Goal: Information Seeking & Learning: Check status

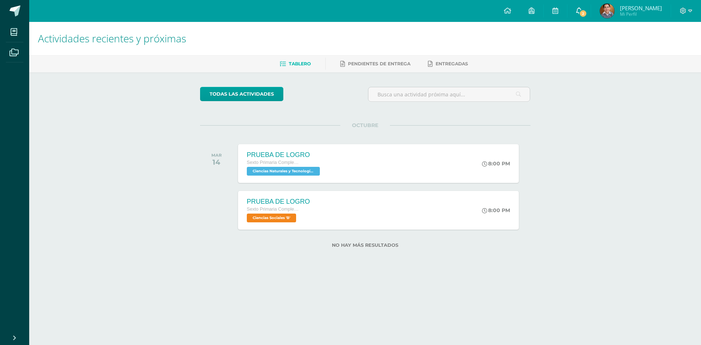
click at [583, 14] on span "2" at bounding box center [583, 13] width 8 height 8
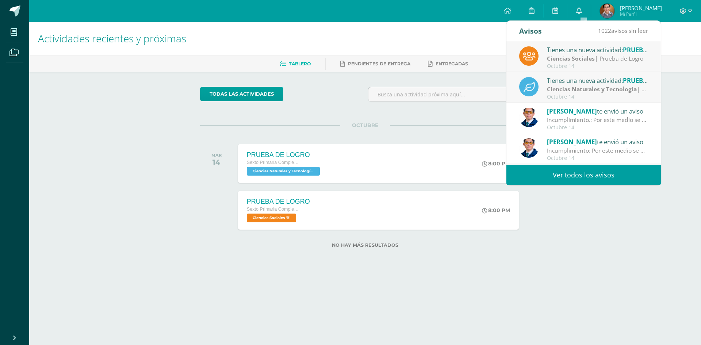
click at [587, 118] on div "Incumplimiento.: Por este medio se notifica que el alumno no presentó la exposi…" at bounding box center [597, 120] width 101 height 8
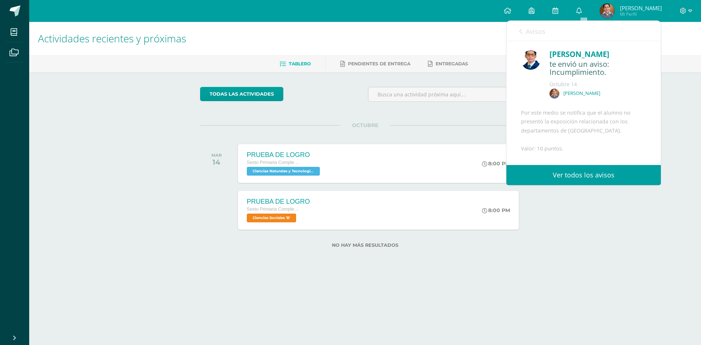
drag, startPoint x: 522, startPoint y: 121, endPoint x: 610, endPoint y: 136, distance: 89.3
click at [610, 136] on div "Por este medio se notifica que el alumno no presentó la exposición relacionada …" at bounding box center [583, 157] width 125 height 98
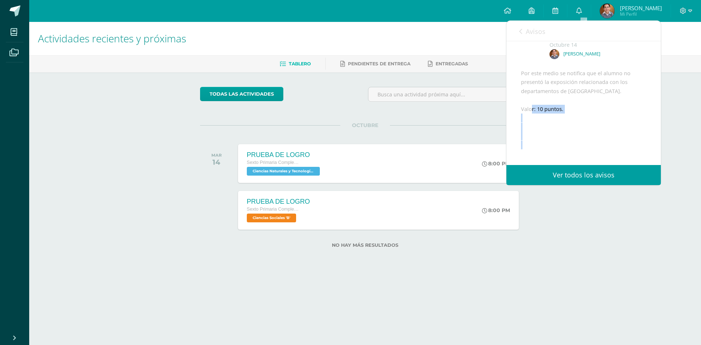
drag, startPoint x: 530, startPoint y: 155, endPoint x: 565, endPoint y: 161, distance: 35.2
click at [565, 161] on div "Por este medio se notifica que el alumno no presentó la exposición relacionada …" at bounding box center [583, 118] width 125 height 98
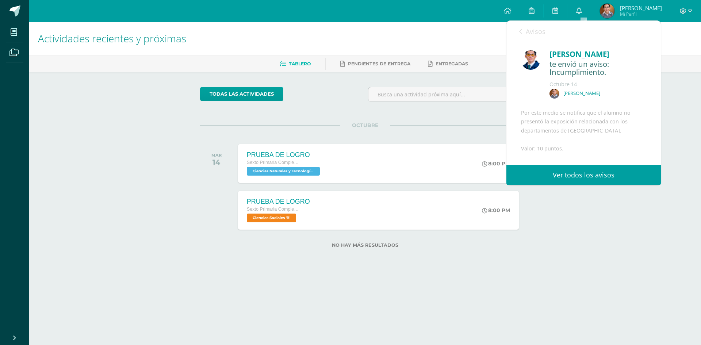
click at [596, 138] on div "Por este medio se notifica que el alumno no presentó la exposición relacionada …" at bounding box center [583, 157] width 125 height 98
click at [582, 8] on icon at bounding box center [579, 10] width 6 height 7
click at [576, 10] on link "0" at bounding box center [578, 11] width 23 height 22
click at [601, 169] on link "Ver todos los avisos" at bounding box center [583, 175] width 154 height 20
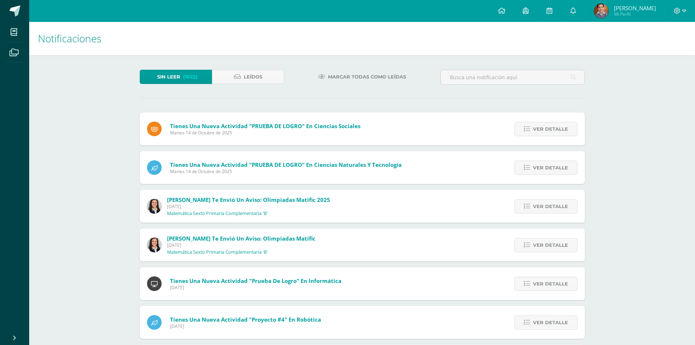
click at [186, 76] on span "(1022)" at bounding box center [190, 77] width 15 height 14
click at [236, 76] on icon at bounding box center [237, 77] width 7 height 6
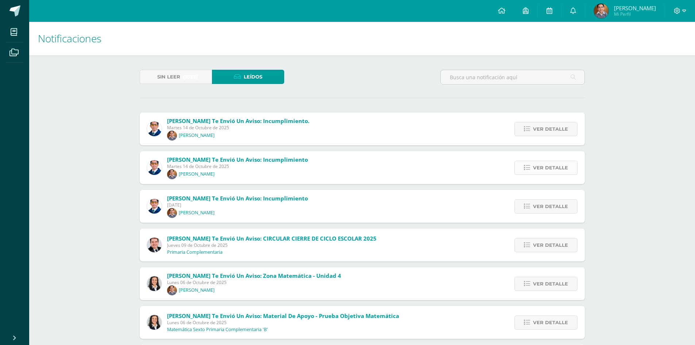
click at [555, 169] on span "Ver detalle" at bounding box center [550, 168] width 35 height 14
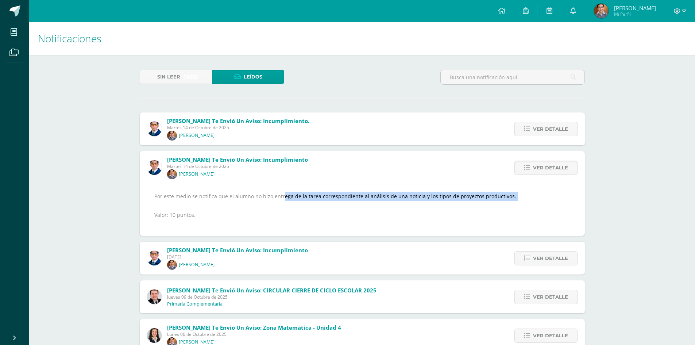
drag, startPoint x: 270, startPoint y: 197, endPoint x: 456, endPoint y: 203, distance: 186.2
click at [456, 203] on div "Por este medio se notifica que el alumno no hizo entrega de la tarea correspond…" at bounding box center [362, 210] width 416 height 37
click at [434, 216] on div "Por este medio se notifica que el alumno no hizo entrega de la tarea correspond…" at bounding box center [362, 210] width 416 height 37
click at [544, 129] on span "Ver detalle" at bounding box center [550, 129] width 35 height 14
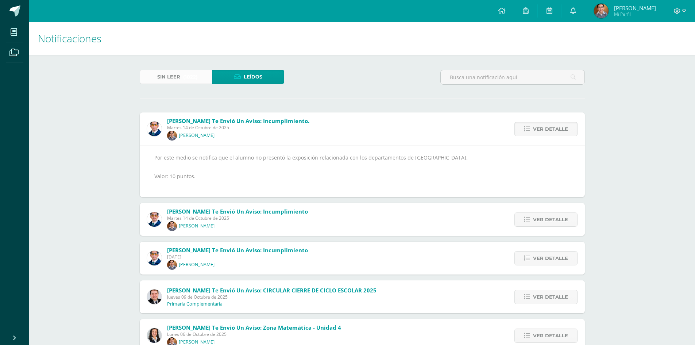
click at [182, 74] on link "Sin leer (1022)" at bounding box center [176, 77] width 72 height 14
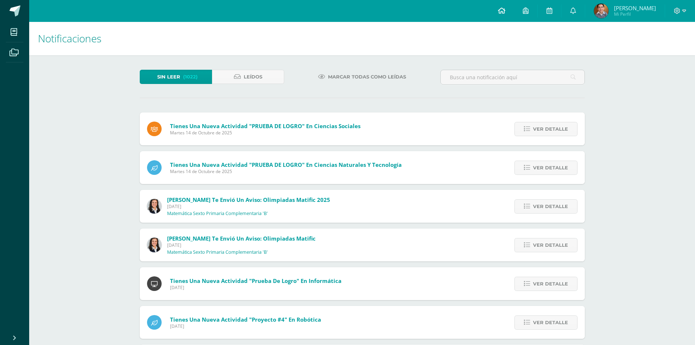
click at [510, 10] on link at bounding box center [501, 11] width 25 height 22
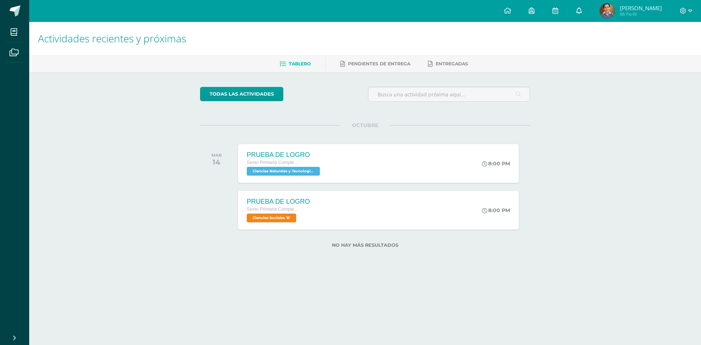
click at [581, 12] on icon at bounding box center [579, 10] width 6 height 7
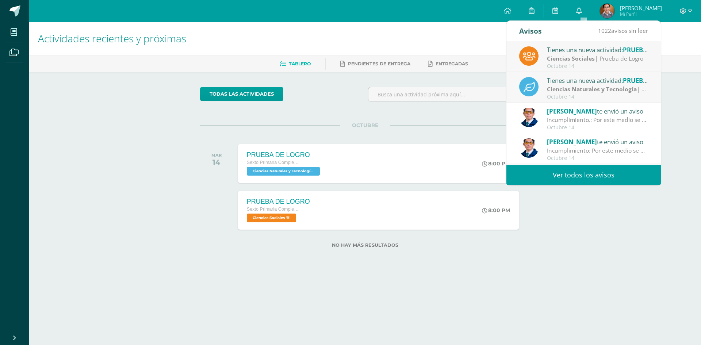
click at [592, 172] on link "Ver todos los avisos" at bounding box center [583, 175] width 154 height 20
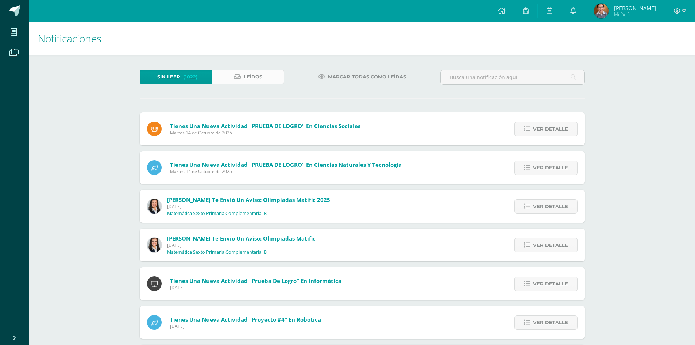
click at [259, 70] on link "Leídos" at bounding box center [248, 77] width 72 height 14
click at [256, 77] on span "Leídos" at bounding box center [253, 77] width 19 height 14
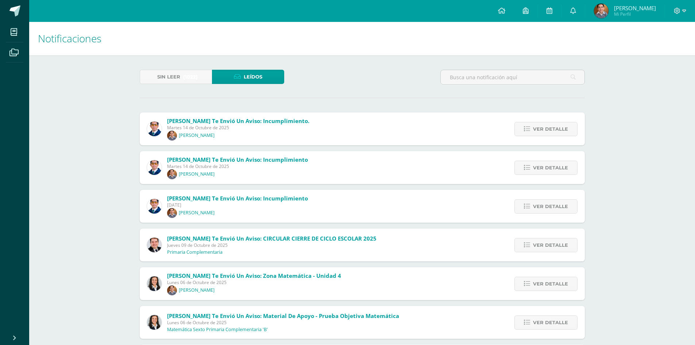
click at [286, 123] on span "[PERSON_NAME] te envió un aviso: Incumplimiento." at bounding box center [238, 120] width 142 height 7
click at [559, 137] on div "Ver detalle" at bounding box center [544, 128] width 81 height 33
click at [562, 129] on span "Ver detalle" at bounding box center [550, 129] width 35 height 14
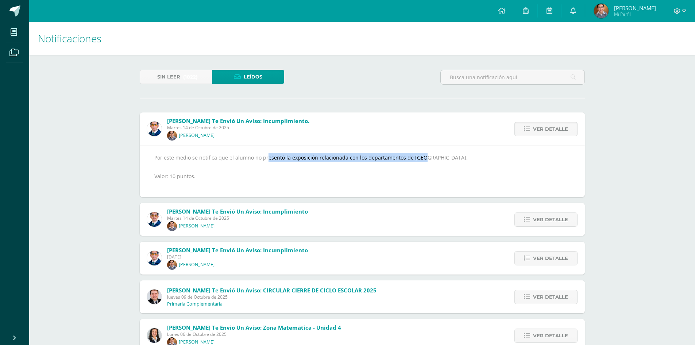
drag, startPoint x: 253, startPoint y: 156, endPoint x: 405, endPoint y: 161, distance: 152.3
click at [405, 161] on div "Por este medio se notifica que el alumno no presentó la exposición relacionada …" at bounding box center [362, 171] width 416 height 37
click at [452, 174] on div "Por este medio se notifica que el alumno no presentó la exposición relacionada …" at bounding box center [362, 171] width 416 height 37
click at [549, 215] on span "Ver detalle" at bounding box center [550, 220] width 35 height 14
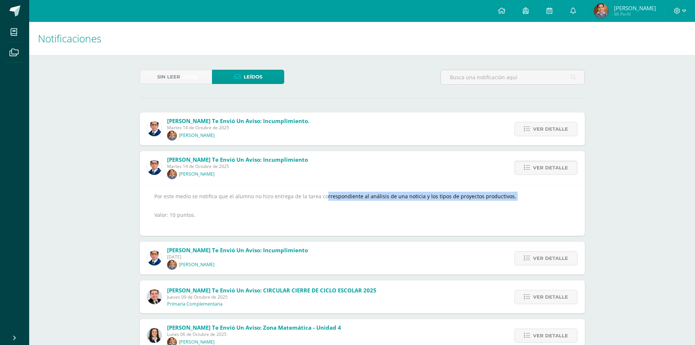
drag, startPoint x: 310, startPoint y: 195, endPoint x: 501, endPoint y: 202, distance: 191.7
click at [501, 202] on div "Por este medio se notifica que el alumno no hizo entrega de la tarea correspond…" at bounding box center [362, 210] width 416 height 37
click at [502, 207] on div "Por este medio se notifica que el alumno no hizo entrega de la tarea correspond…" at bounding box center [362, 210] width 416 height 37
click at [556, 259] on span "Ver detalle" at bounding box center [550, 258] width 35 height 14
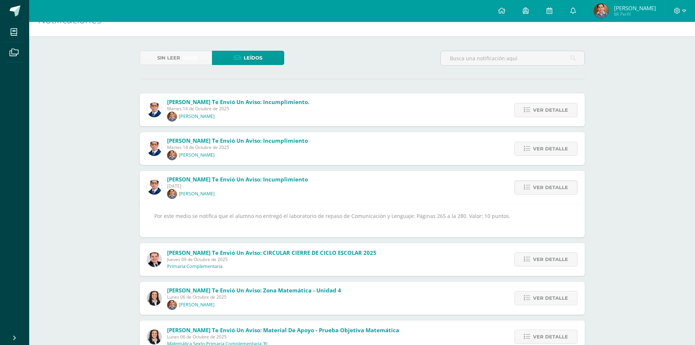
scroll to position [36, 0]
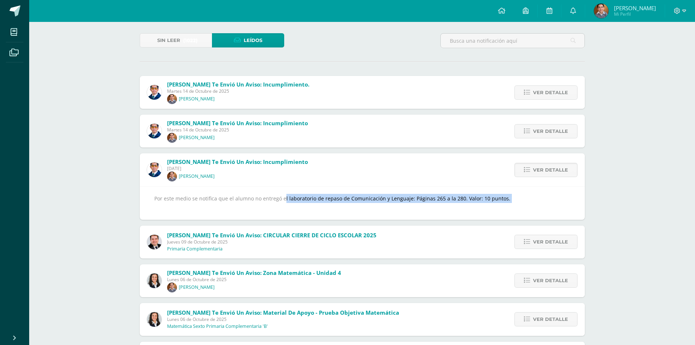
drag, startPoint x: 270, startPoint y: 196, endPoint x: 467, endPoint y: 209, distance: 197.1
click at [467, 209] on div "Por este medio se notifica que el alumno no entregó el laboratorio de repaso de…" at bounding box center [362, 203] width 416 height 18
click at [476, 208] on div "Por este medio se notifica que el alumno no entregó el laboratorio de repaso de…" at bounding box center [362, 203] width 416 height 18
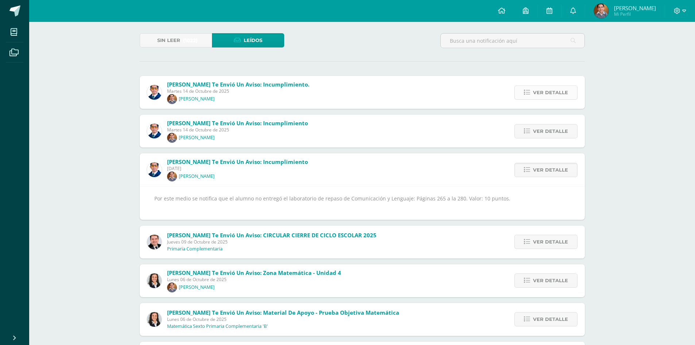
click at [546, 99] on span "Ver detalle" at bounding box center [550, 93] width 35 height 14
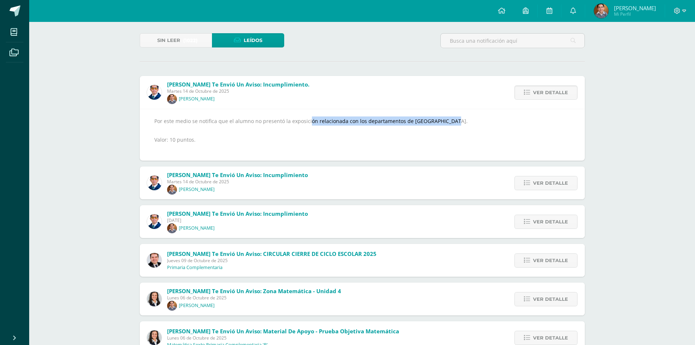
drag, startPoint x: 308, startPoint y: 122, endPoint x: 442, endPoint y: 122, distance: 133.9
click at [442, 122] on div "Por este medio se notifica que el alumno no presentó la exposición relacionada …" at bounding box center [362, 134] width 416 height 37
click at [471, 156] on div "Por este medio se notifica que el alumno no presentó la exposición relacionada …" at bounding box center [362, 135] width 445 height 52
click at [577, 222] on link "Ver detalle" at bounding box center [546, 222] width 63 height 14
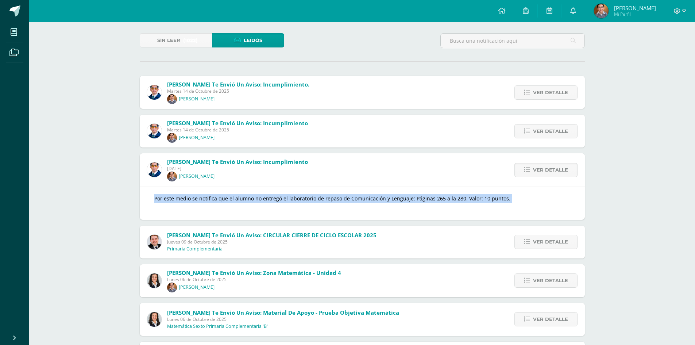
drag, startPoint x: 332, startPoint y: 207, endPoint x: 502, endPoint y: 202, distance: 170.1
click at [502, 202] on div "Por este medio se notifica que el alumno no entregó el laboratorio de repaso de…" at bounding box center [362, 203] width 416 height 18
click at [503, 203] on div "Por este medio se notifica que el alumno no entregó el laboratorio de repaso de…" at bounding box center [362, 203] width 416 height 18
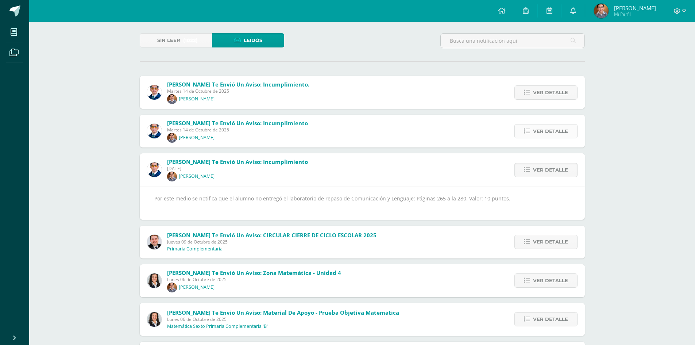
click at [540, 128] on span "Ver detalle" at bounding box center [550, 131] width 35 height 14
